Goal: Navigation & Orientation: Find specific page/section

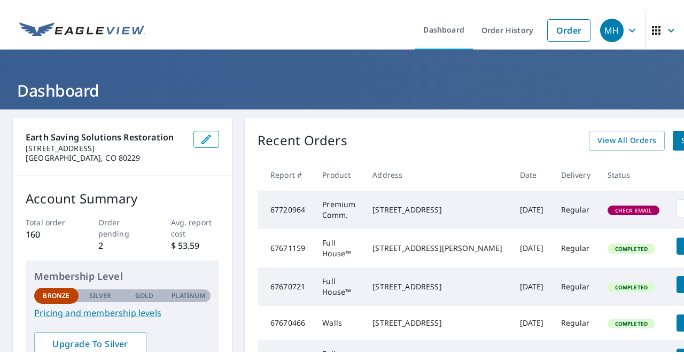
scroll to position [253, 0]
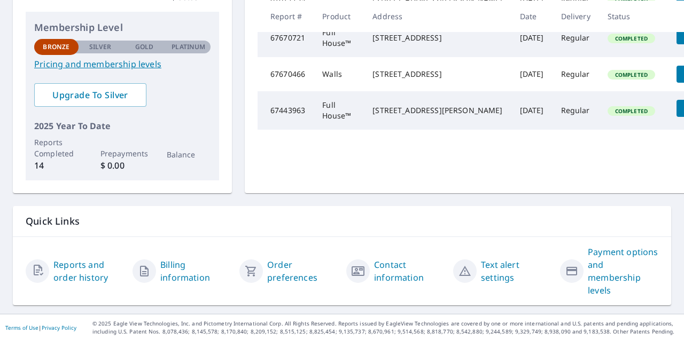
click at [175, 237] on div "Reports and order history Billing information Order preferences Contact informa…" at bounding box center [342, 271] width 658 height 68
click at [267, 217] on p "Quick Links" at bounding box center [342, 221] width 633 height 13
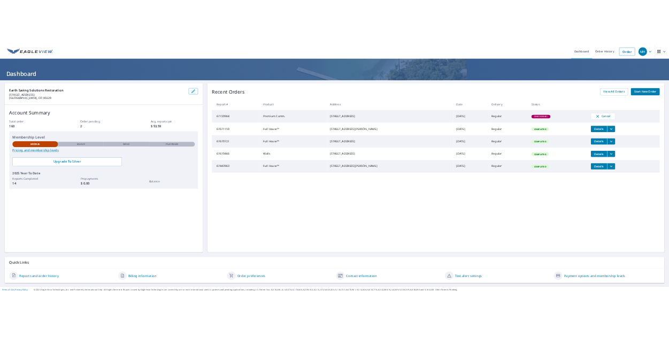
scroll to position [0, 0]
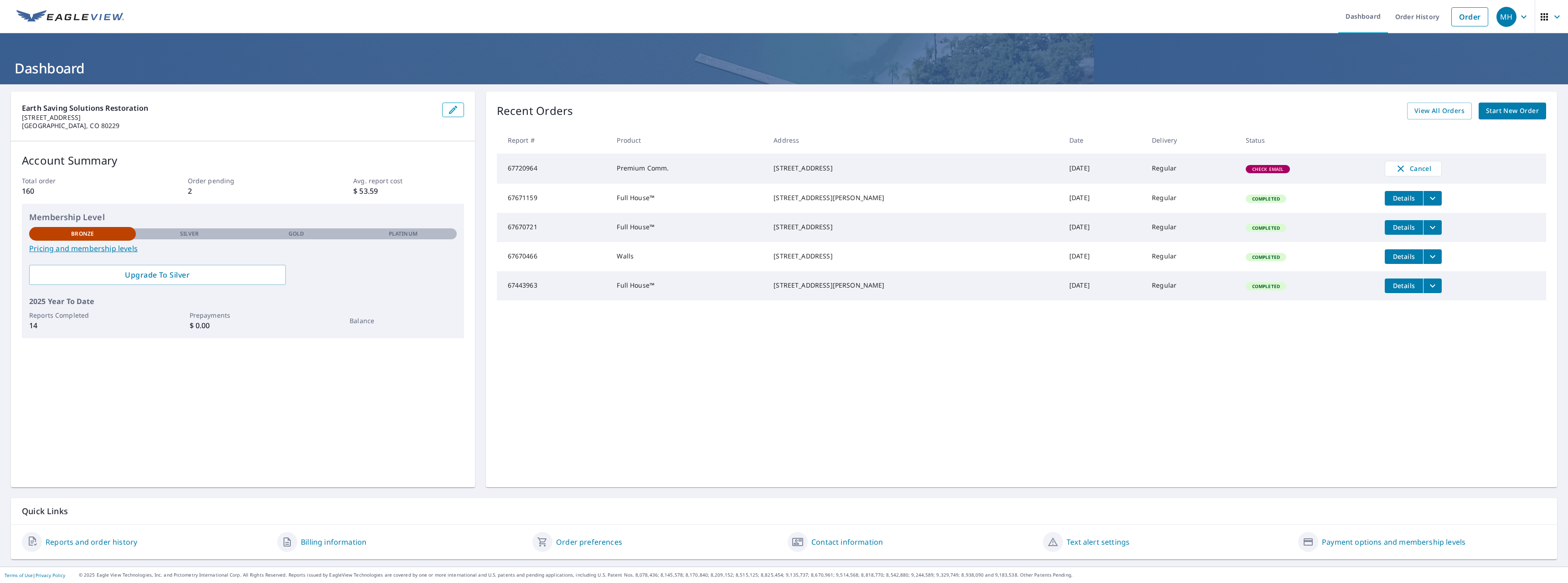
click at [1248, 172] on span "Check Email" at bounding box center [1269, 169] width 43 height 6
click at [1249, 170] on span "Check Email" at bounding box center [1269, 169] width 43 height 6
click at [1054, 109] on div "Recent Orders View All Orders Start New Order" at bounding box center [1021, 111] width 1049 height 17
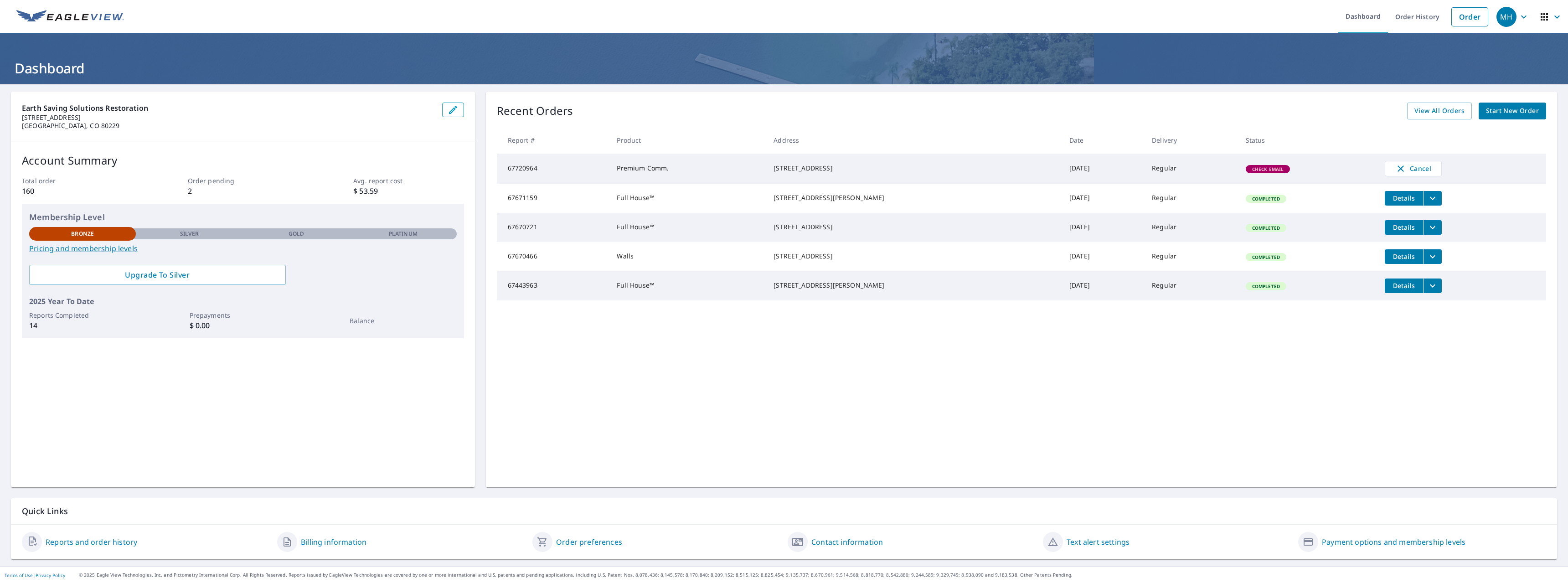
click at [1247, 172] on span "Check Email" at bounding box center [1269, 169] width 43 height 6
click at [857, 542] on link "Contact information" at bounding box center [847, 542] width 72 height 11
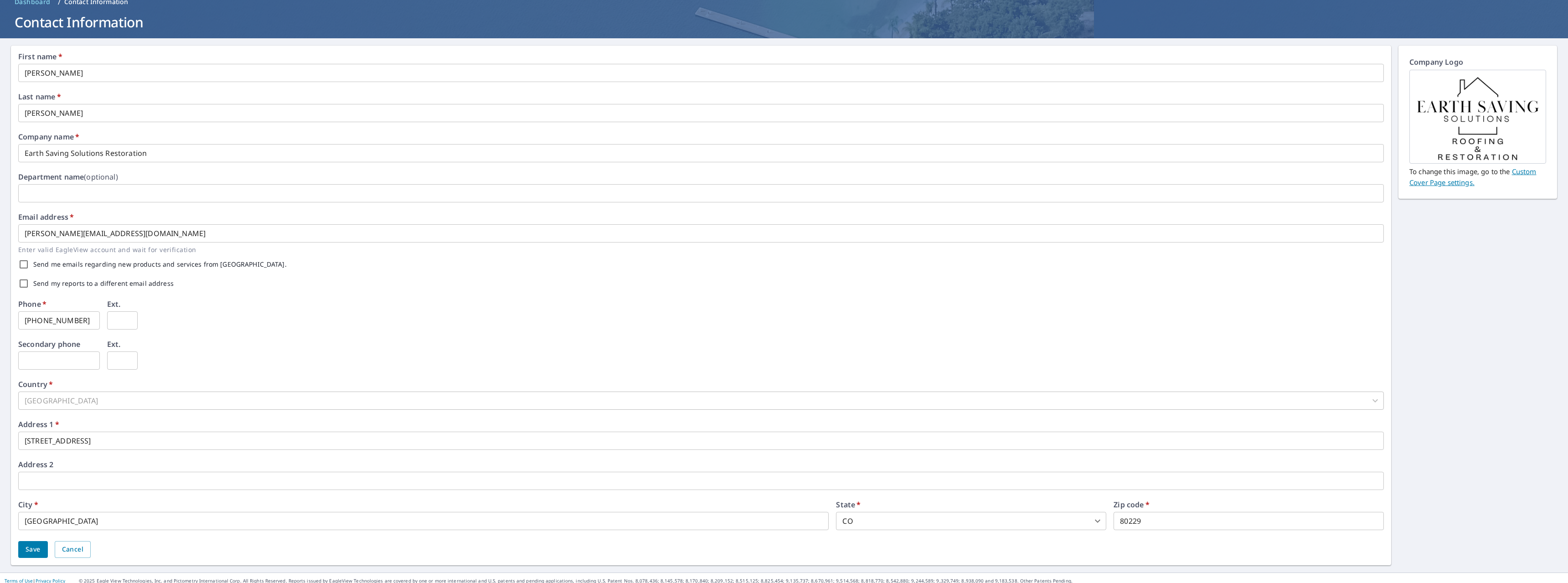
scroll to position [52, 0]
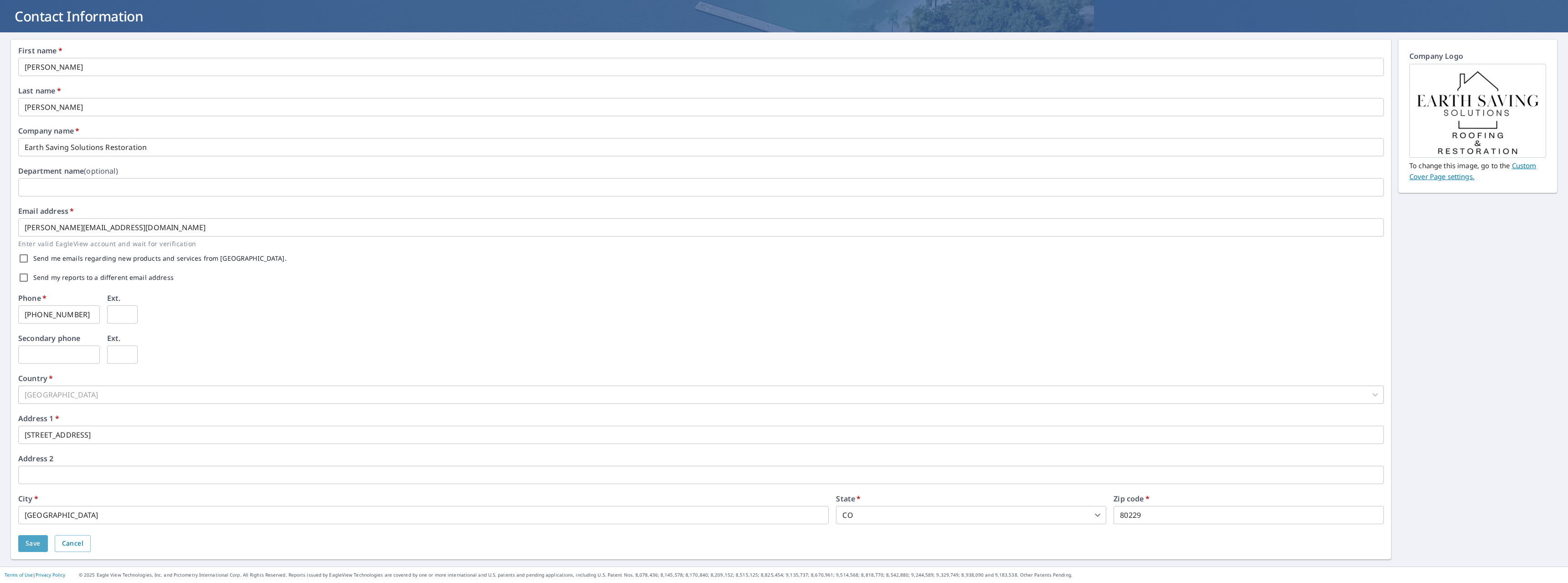
click at [27, 544] on span "Save" at bounding box center [33, 544] width 15 height 11
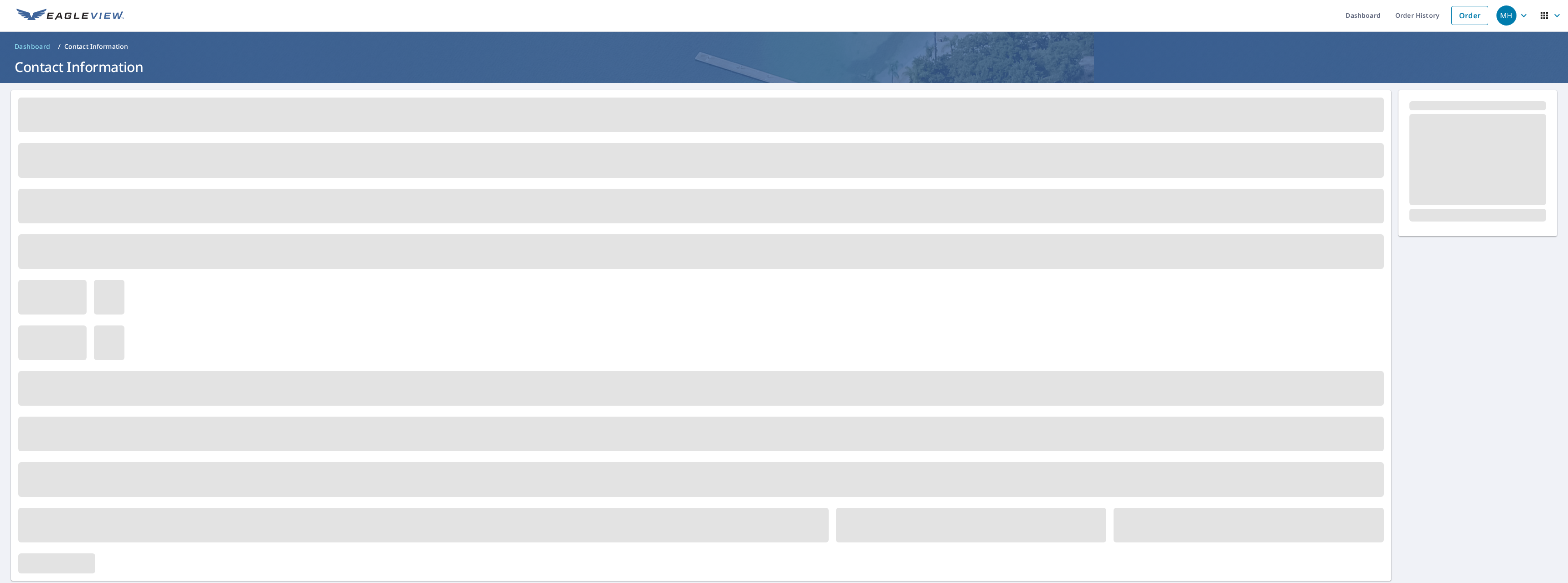
scroll to position [0, 0]
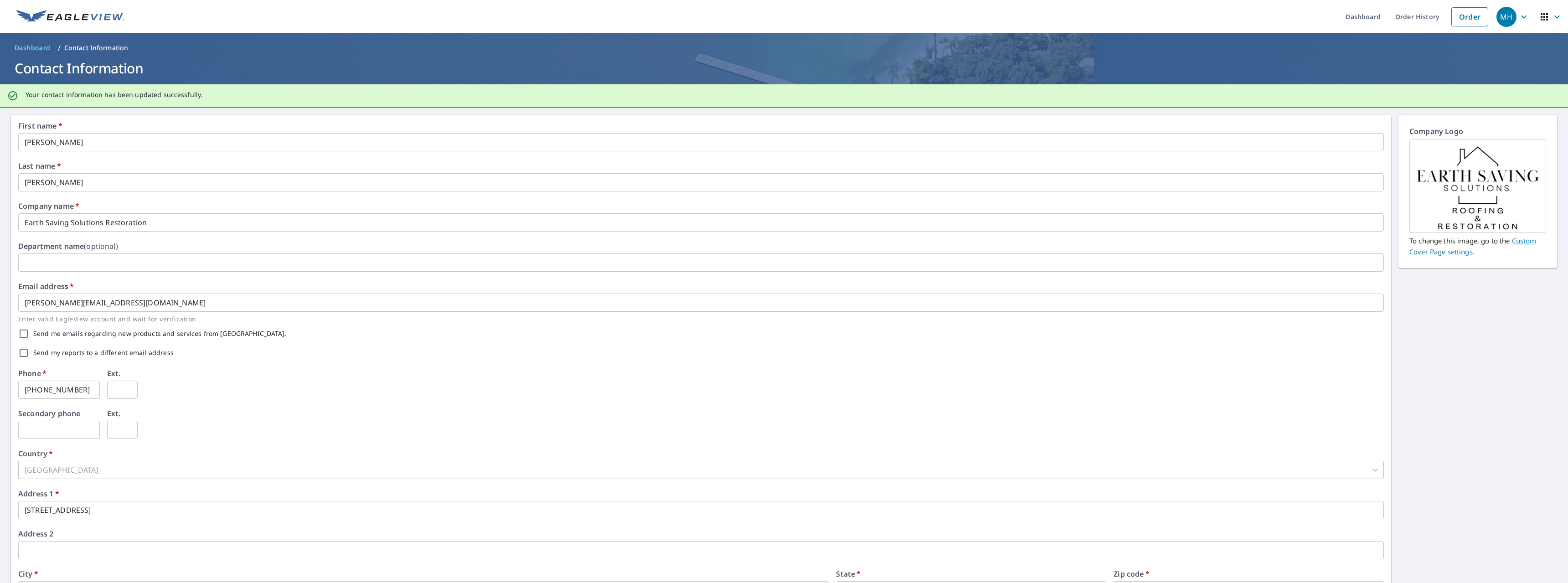
click at [32, 49] on span "Dashboard" at bounding box center [32, 48] width 36 height 9
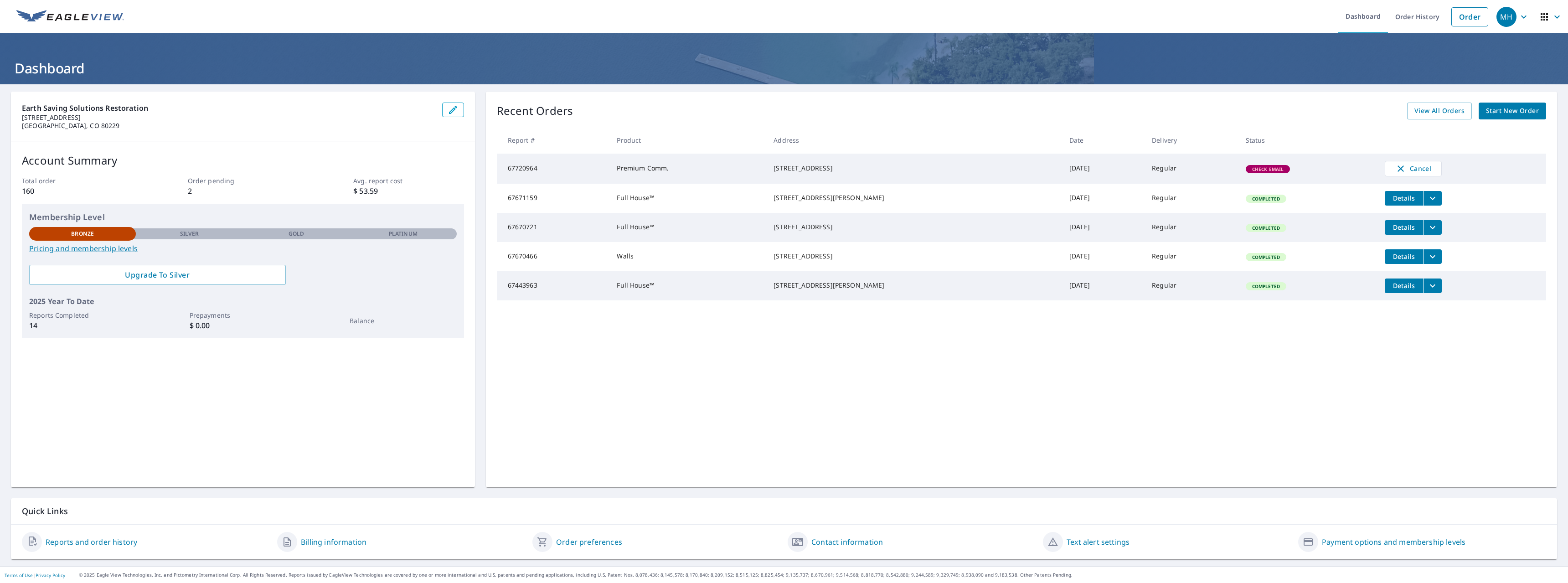
click at [1558, 20] on button "button" at bounding box center [1551, 16] width 33 height 33
click at [1285, 29] on ul "Dashboard Order History Order" at bounding box center [811, 16] width 1363 height 33
click at [1519, 14] on icon "button" at bounding box center [1524, 16] width 11 height 11
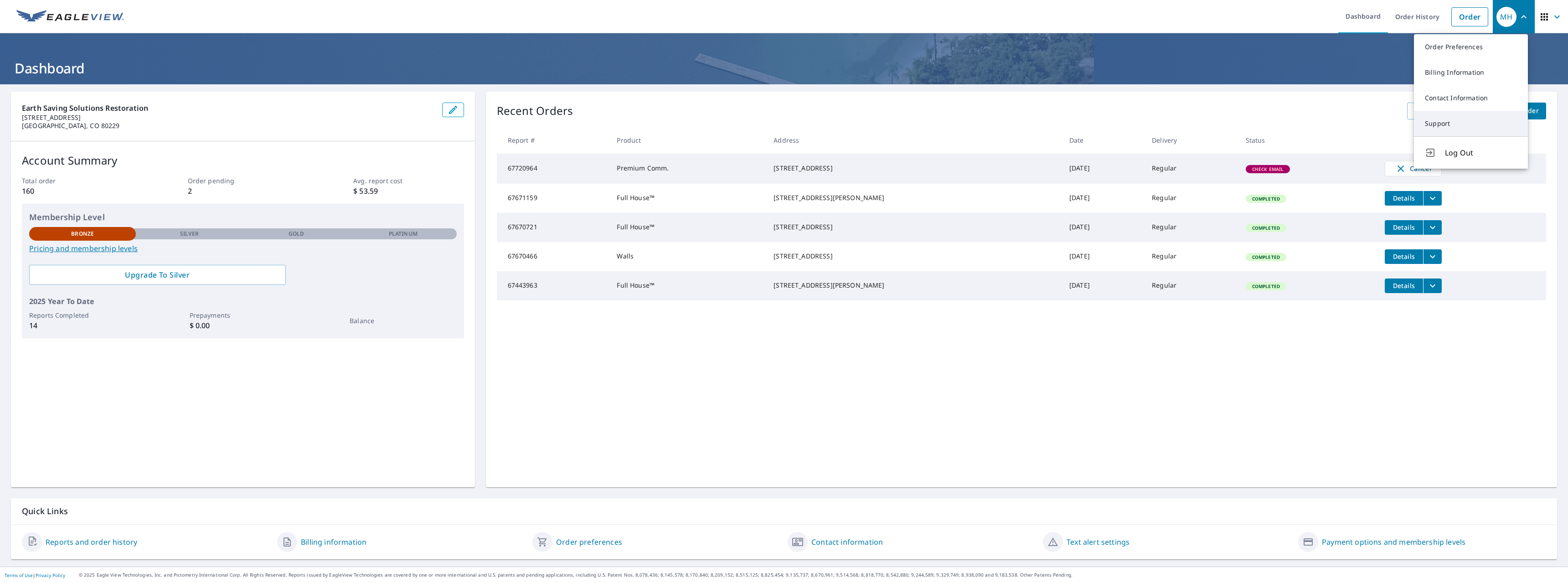
click at [1444, 125] on link "Support" at bounding box center [1472, 124] width 114 height 26
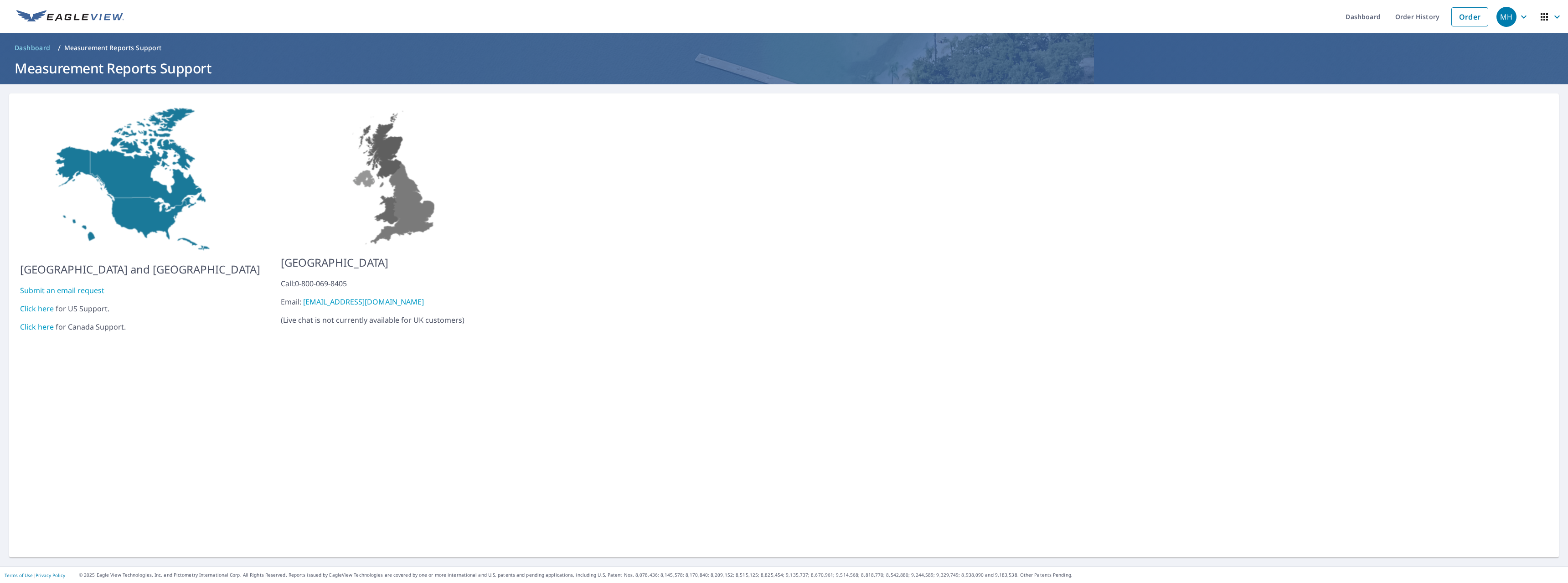
click at [34, 304] on link "Click here" at bounding box center [38, 309] width 34 height 10
click at [1368, 18] on link "Dashboard" at bounding box center [1363, 16] width 49 height 33
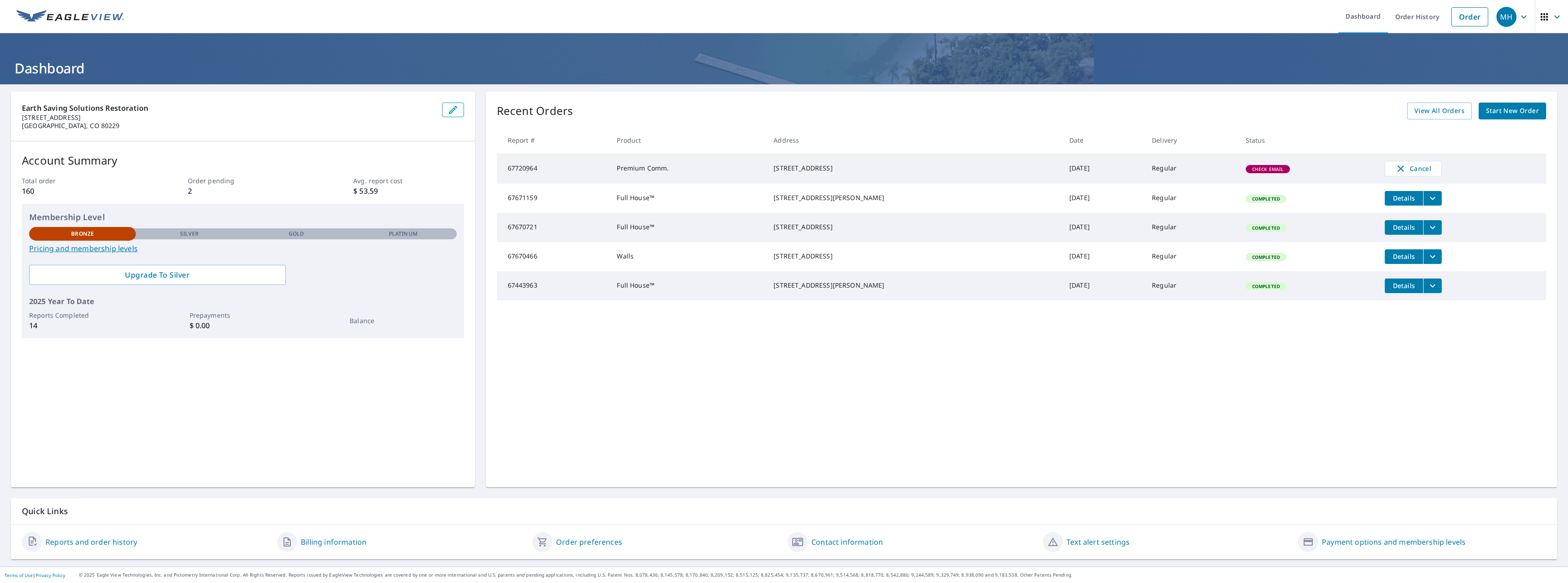
click at [1552, 18] on icon "button" at bounding box center [1557, 16] width 11 height 11
click at [1521, 17] on icon "button" at bounding box center [1524, 17] width 5 height 3
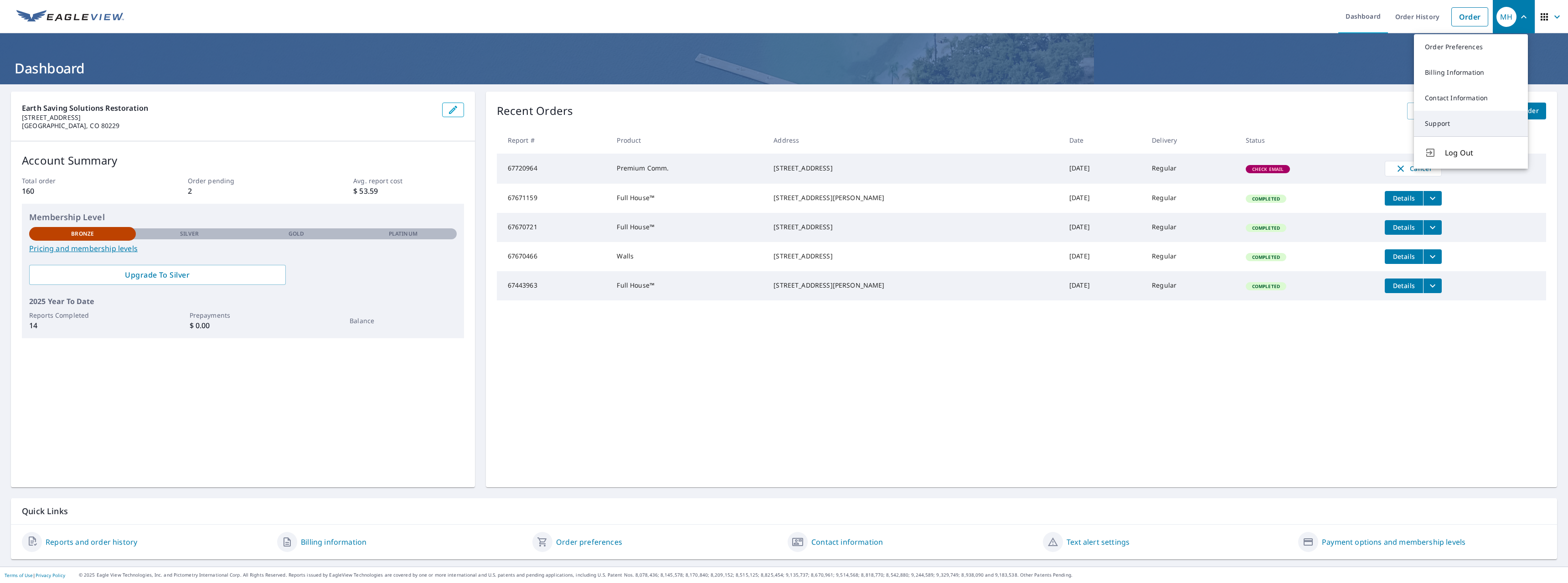
click at [1428, 129] on link "Support" at bounding box center [1472, 124] width 114 height 26
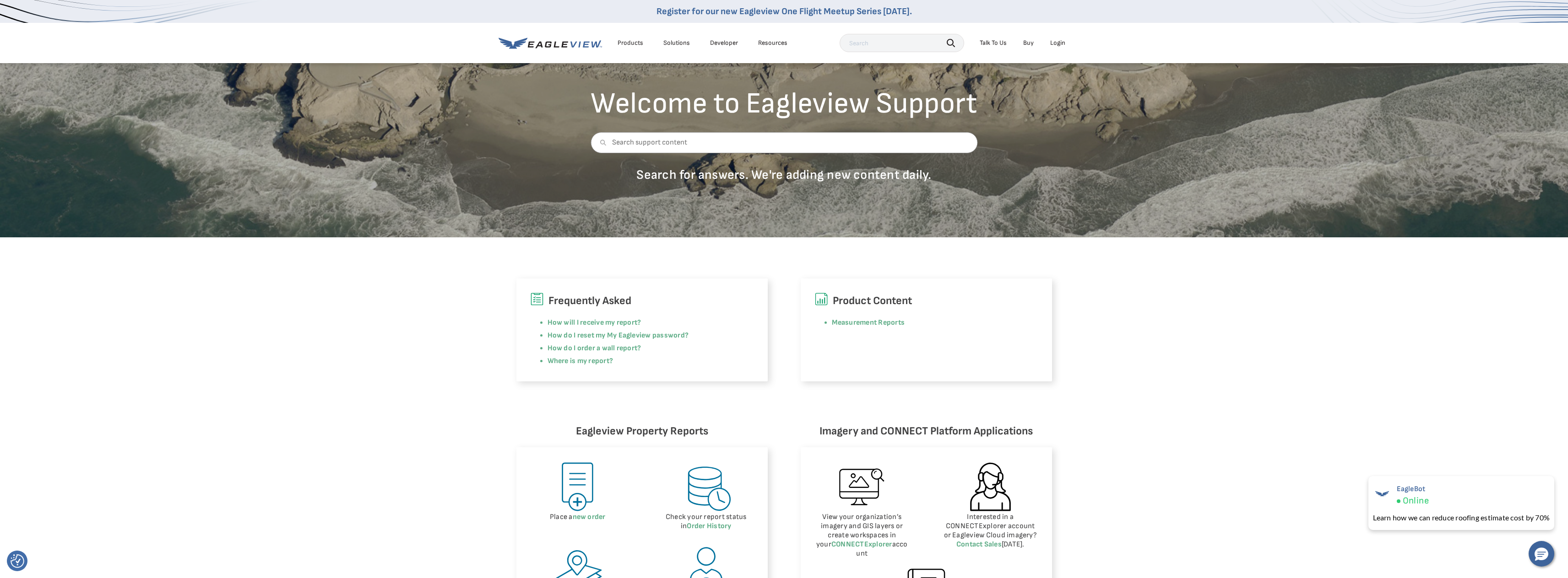
scroll to position [45, 0]
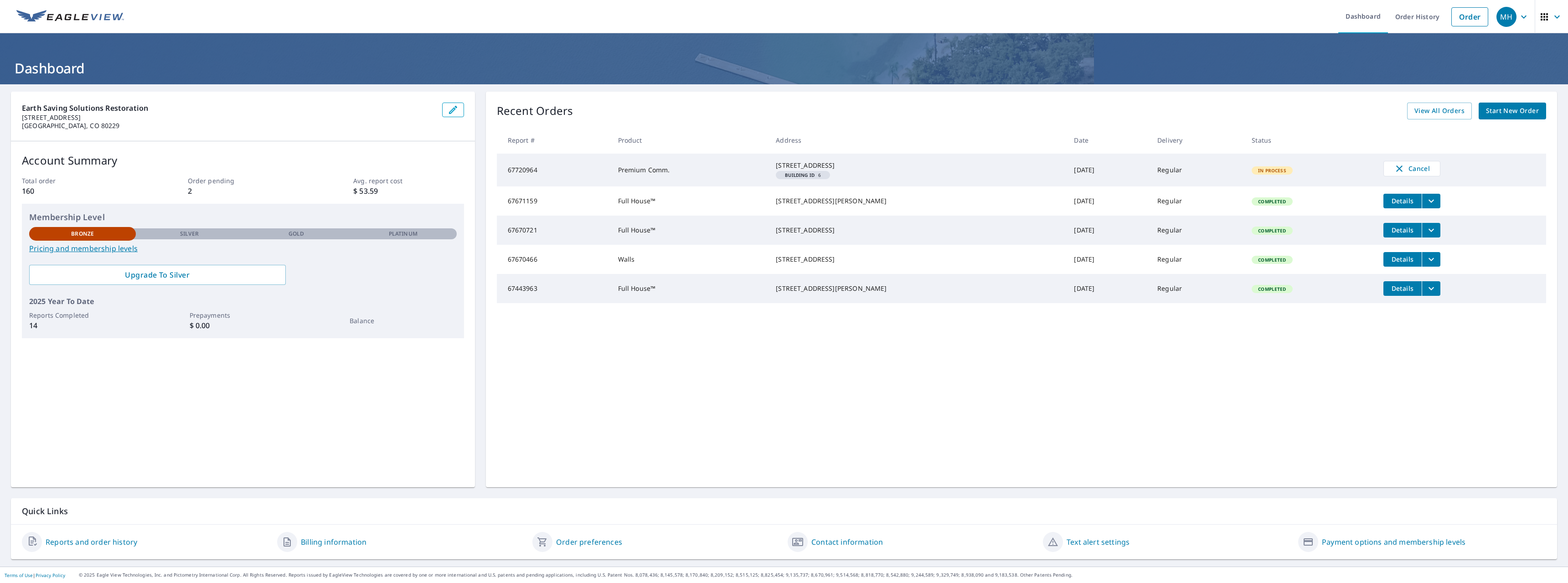
click at [421, 393] on div "Earth Saving Solutions Restoration [STREET_ADDRESS] Account Summary Total order…" at bounding box center [243, 289] width 464 height 396
